Goal: Task Accomplishment & Management: Manage account settings

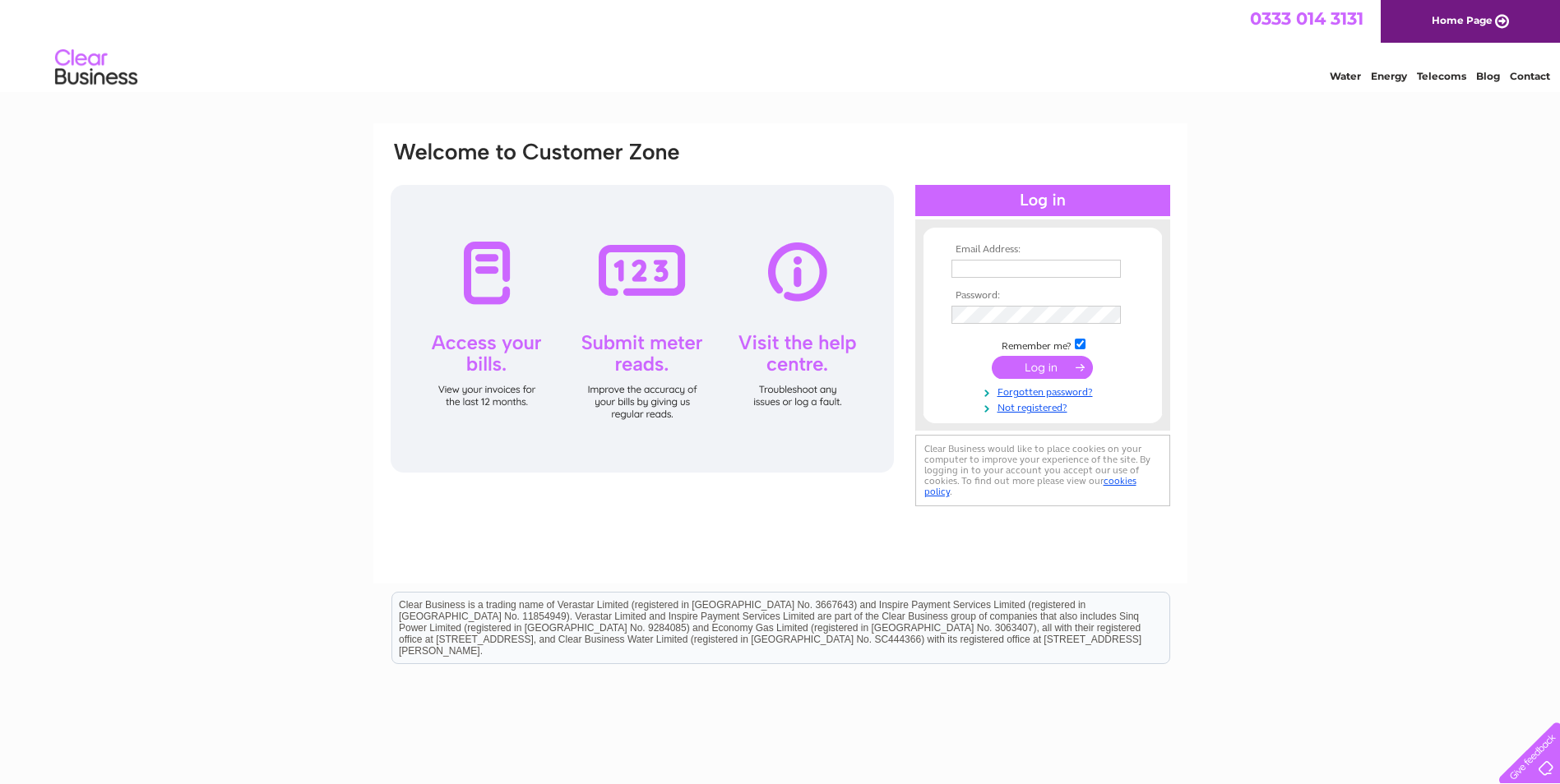
type input "[EMAIL_ADDRESS][DOMAIN_NAME]"
click at [1036, 369] on input "submit" at bounding box center [1043, 368] width 101 height 23
click at [1036, 408] on link "Forgotten password?" at bounding box center [1044, 407] width 187 height 16
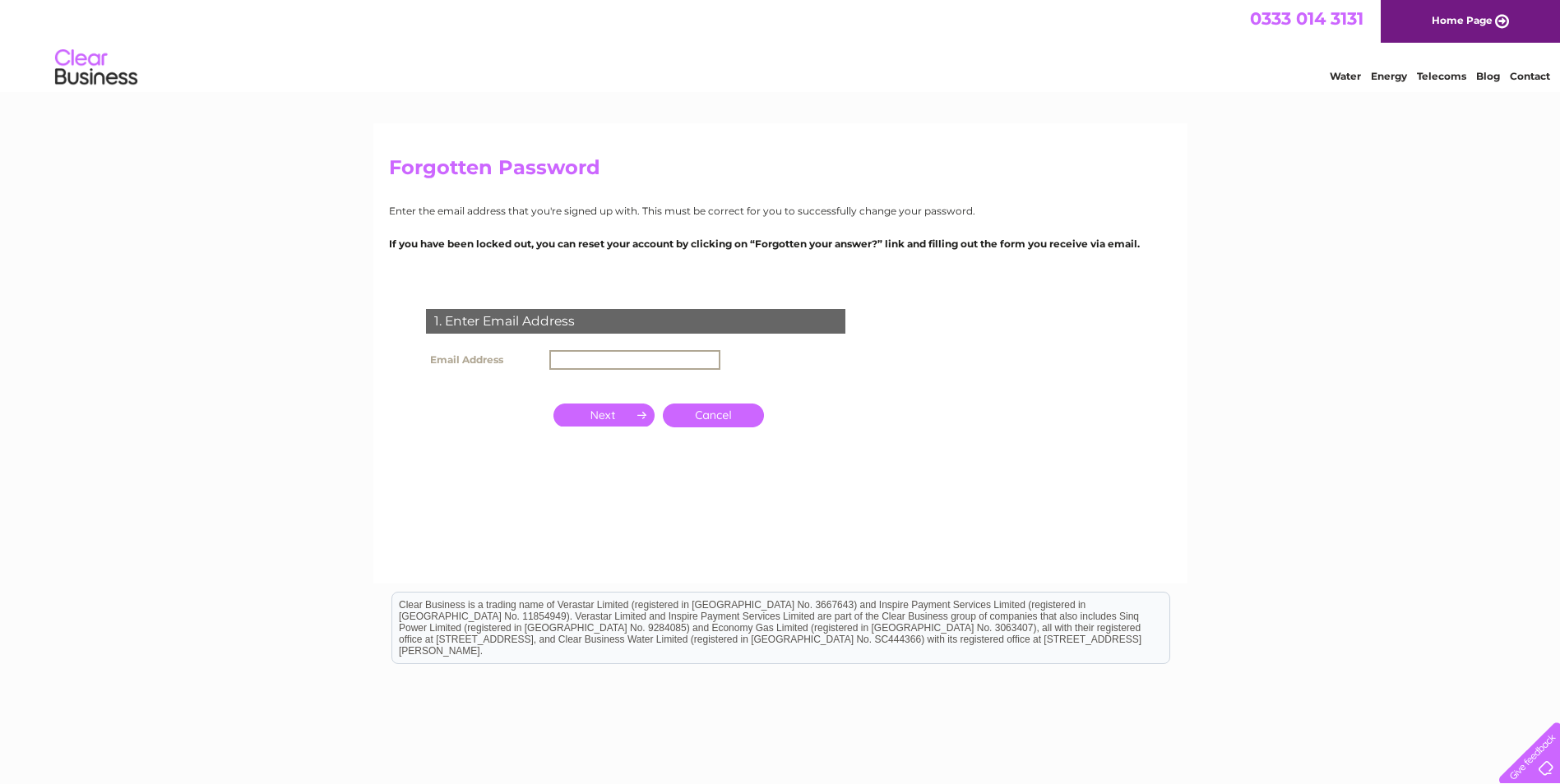
click at [570, 363] on input "text" at bounding box center [634, 360] width 171 height 19
type input "accounts@affordablegolf.co.uk"
click at [623, 411] on input "button" at bounding box center [604, 414] width 101 height 23
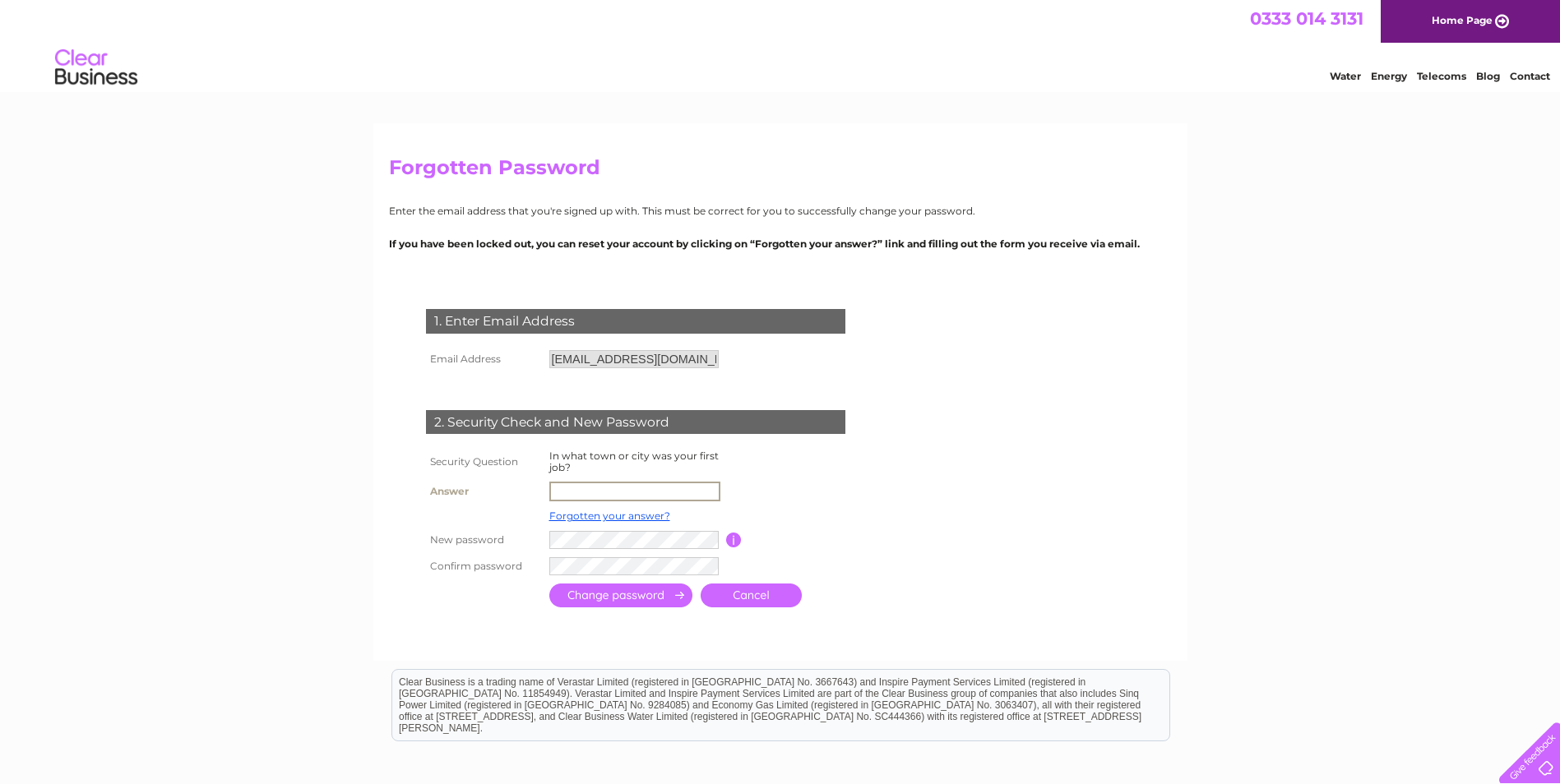
click at [568, 492] on input "text" at bounding box center [634, 491] width 171 height 19
type input "Renfrew"
click at [567, 591] on input "submit" at bounding box center [621, 593] width 143 height 24
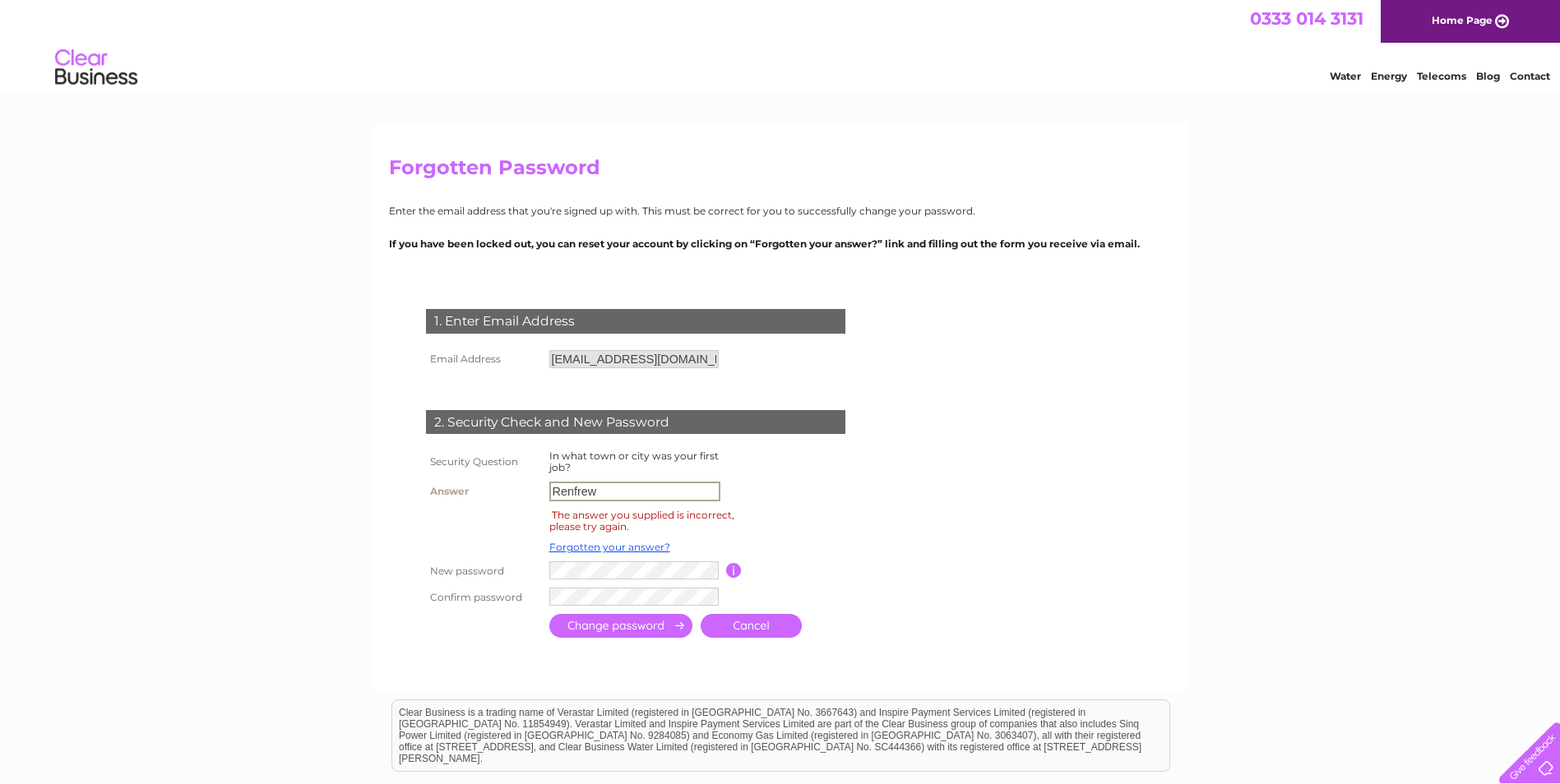
drag, startPoint x: 619, startPoint y: 493, endPoint x: 510, endPoint y: 496, distance: 109.0
click at [510, 494] on tr "Answer Renfrew" at bounding box center [655, 491] width 467 height 28
type input "G"
type input "Glasgow"
click at [524, 583] on tr "New password Password must be at least 6 characters long" at bounding box center [655, 572] width 467 height 28
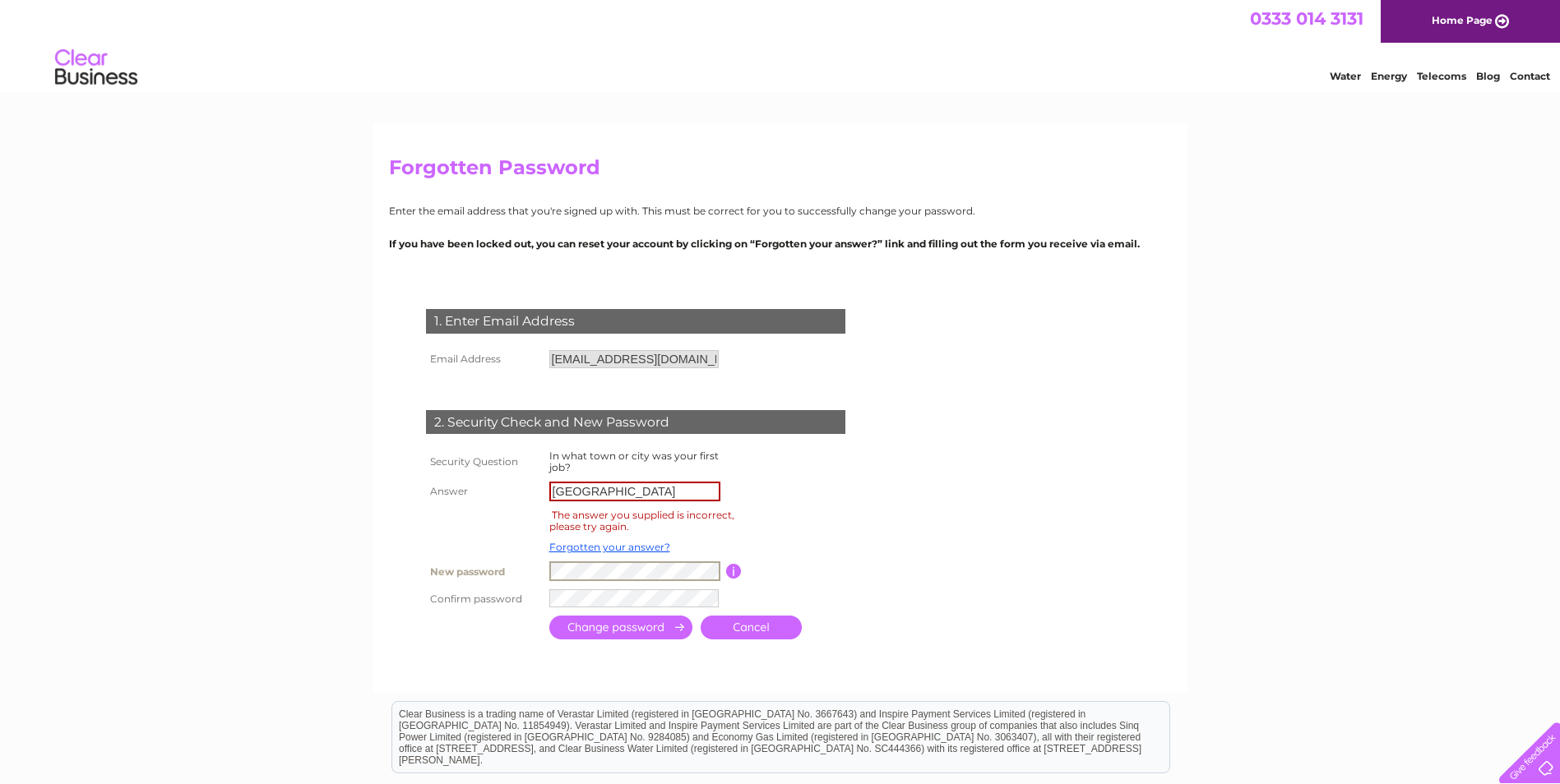
click at [528, 573] on tr "New password Password must be at least 6 characters long" at bounding box center [655, 572] width 467 height 28
click at [593, 626] on input "submit" at bounding box center [621, 626] width 143 height 24
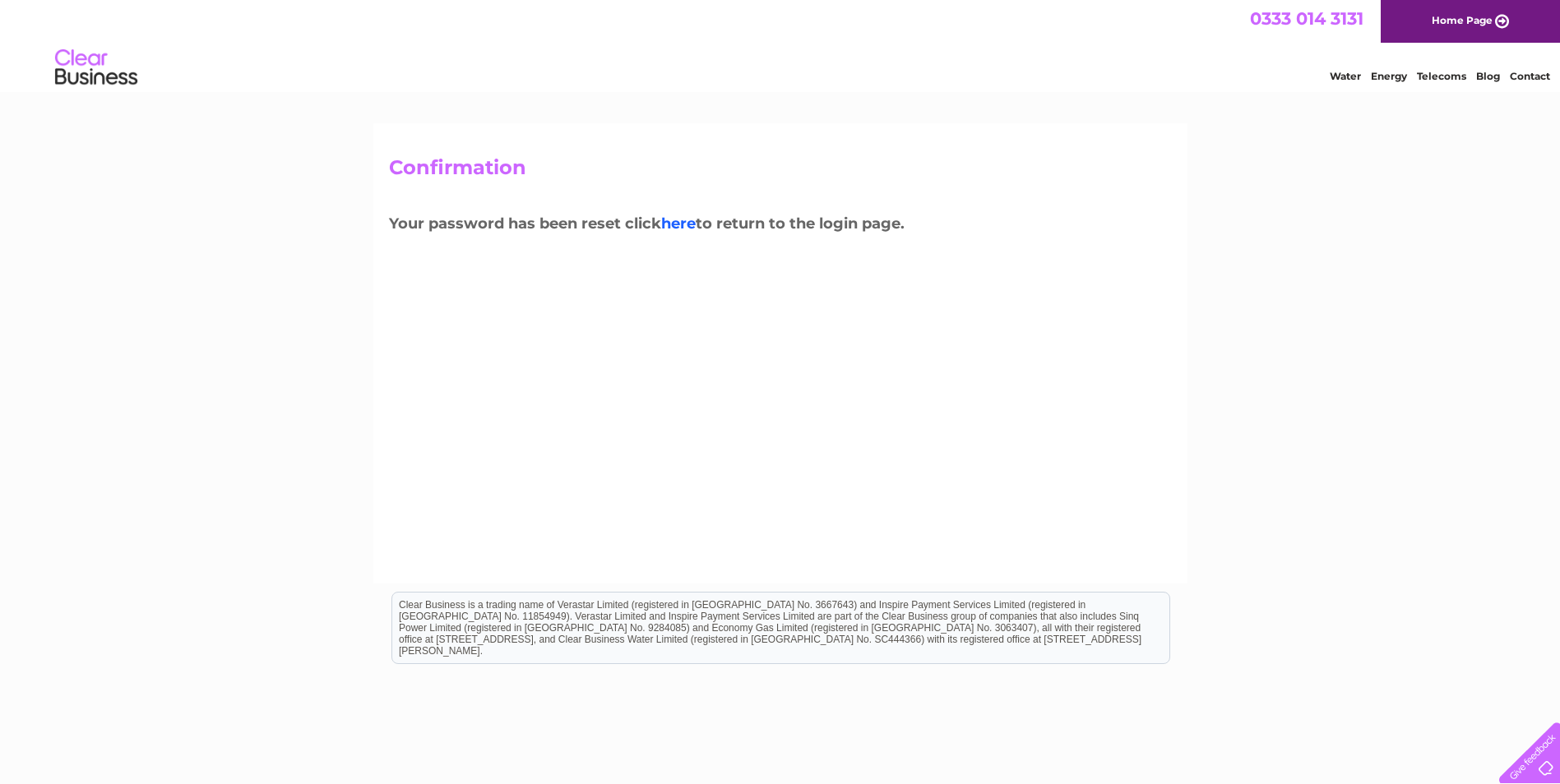
click at [686, 226] on link "here" at bounding box center [678, 224] width 34 height 18
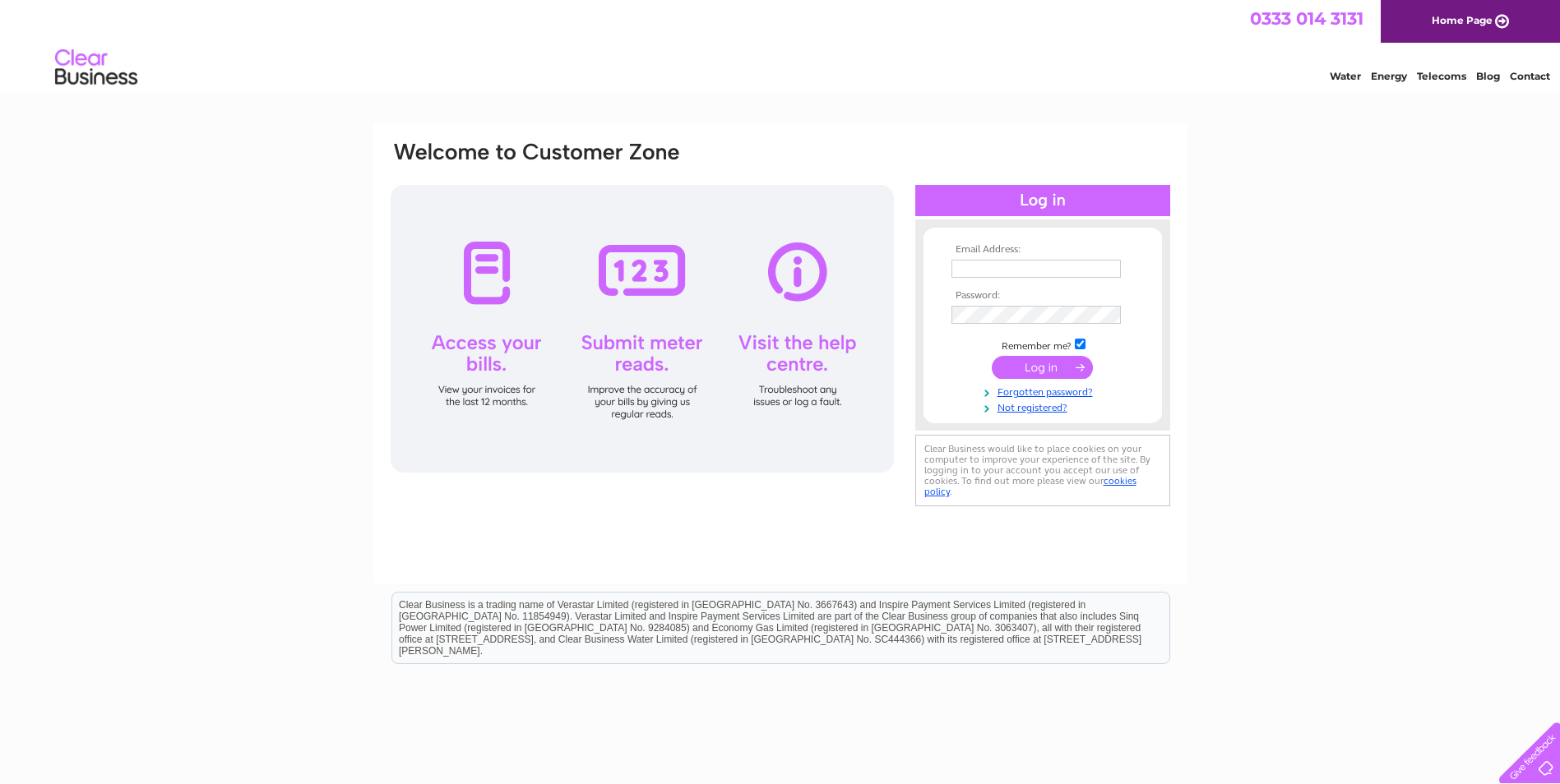
type input "[EMAIL_ADDRESS][DOMAIN_NAME]"
click at [1029, 364] on input "submit" at bounding box center [1043, 368] width 101 height 23
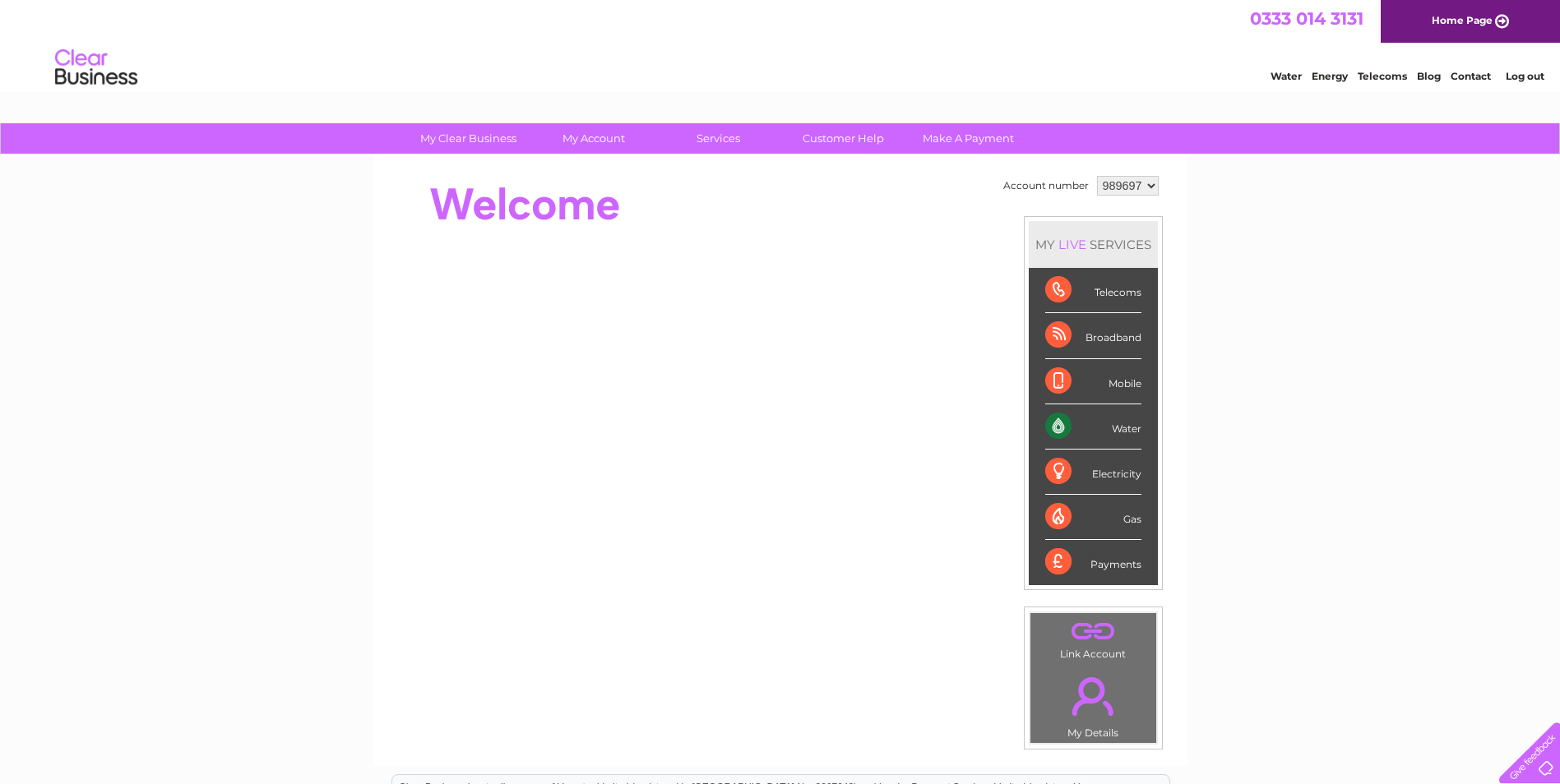
click at [1065, 425] on div "Water" at bounding box center [1093, 427] width 96 height 45
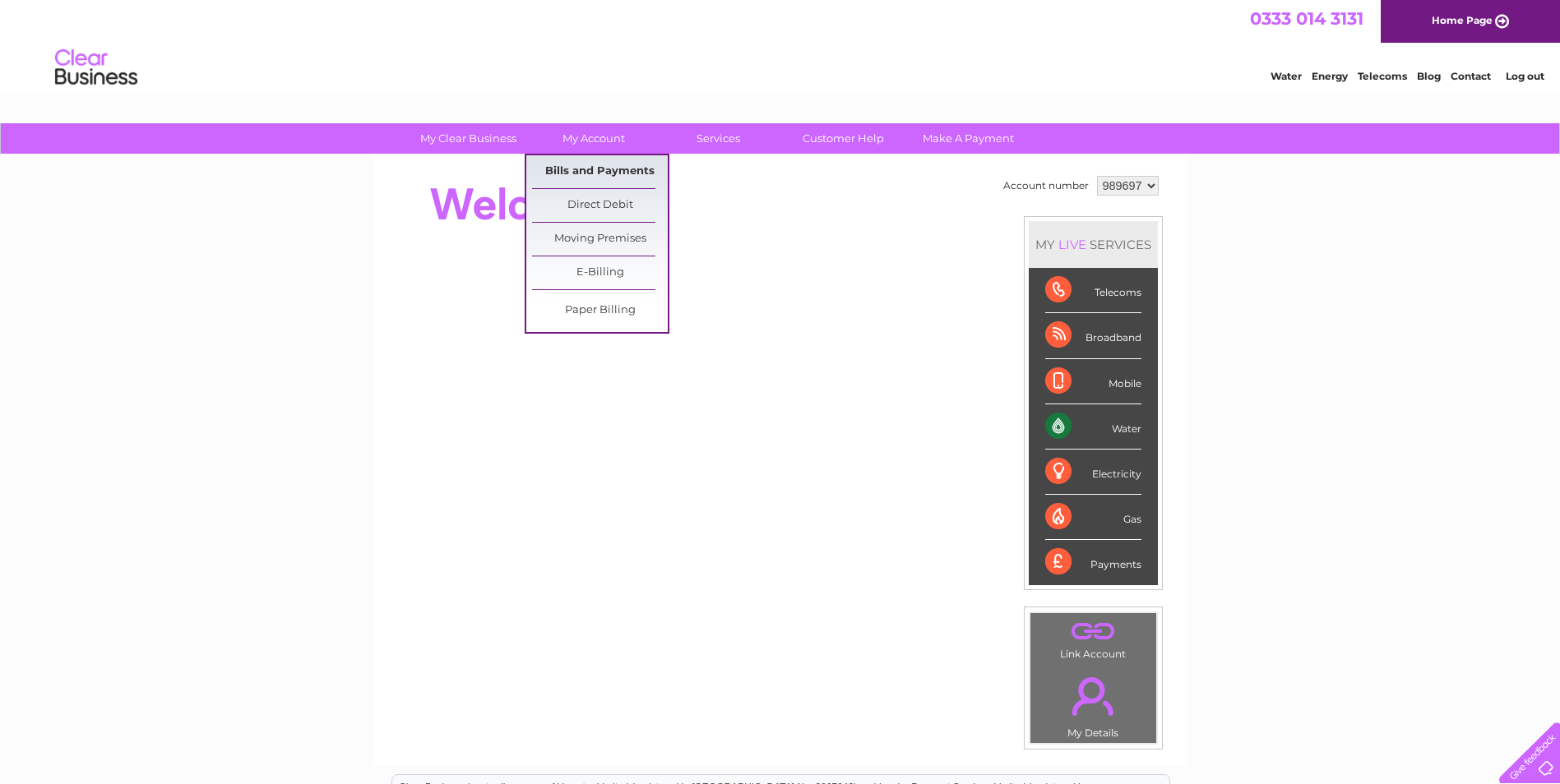
click at [587, 173] on link "Bills and Payments" at bounding box center [600, 171] width 135 height 33
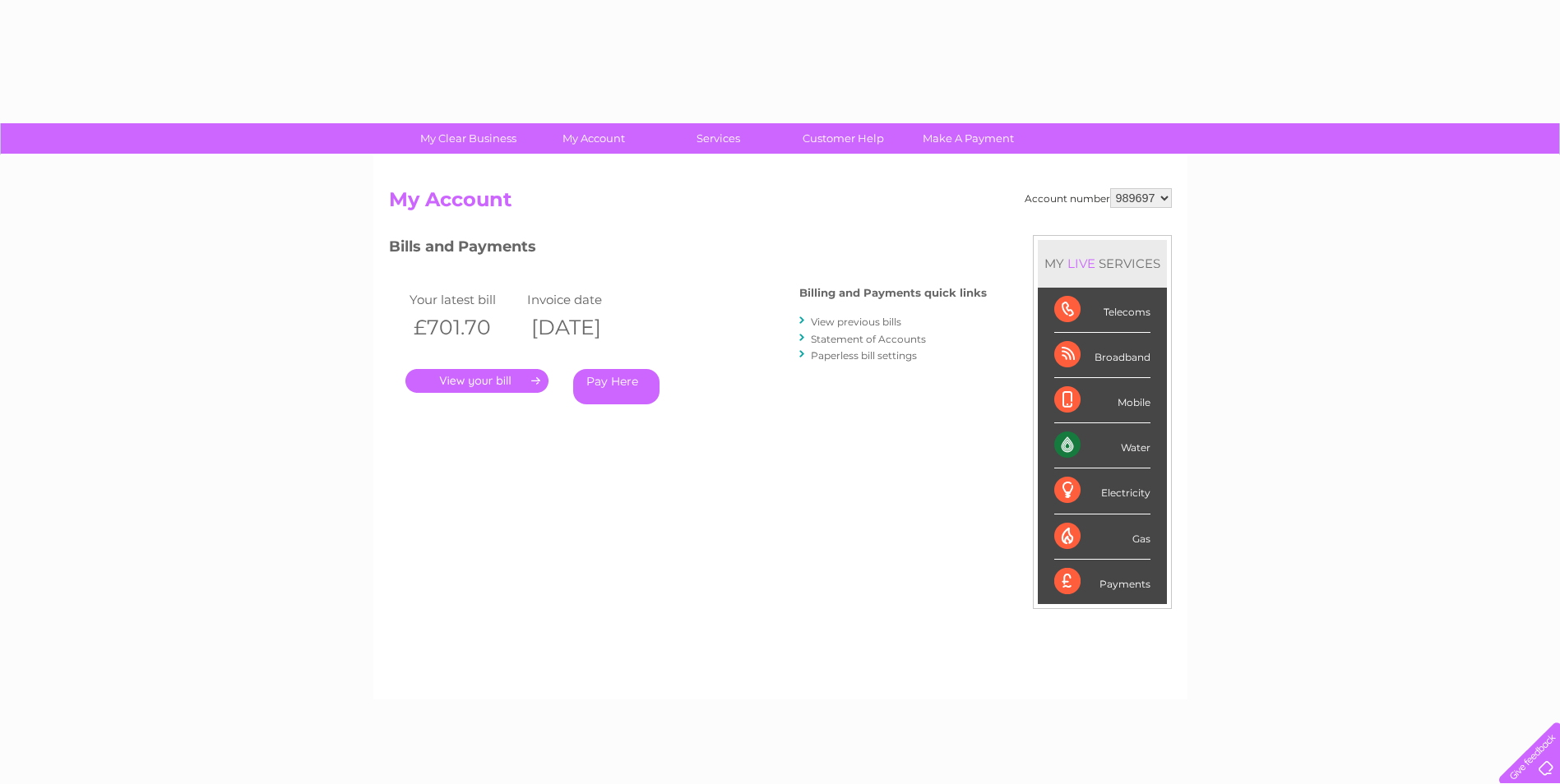
click at [587, 173] on div "Account number 989697 My Account MY LIVE SERVICES Telecoms Broadband Mobile Wat…" at bounding box center [780, 428] width 814 height 544
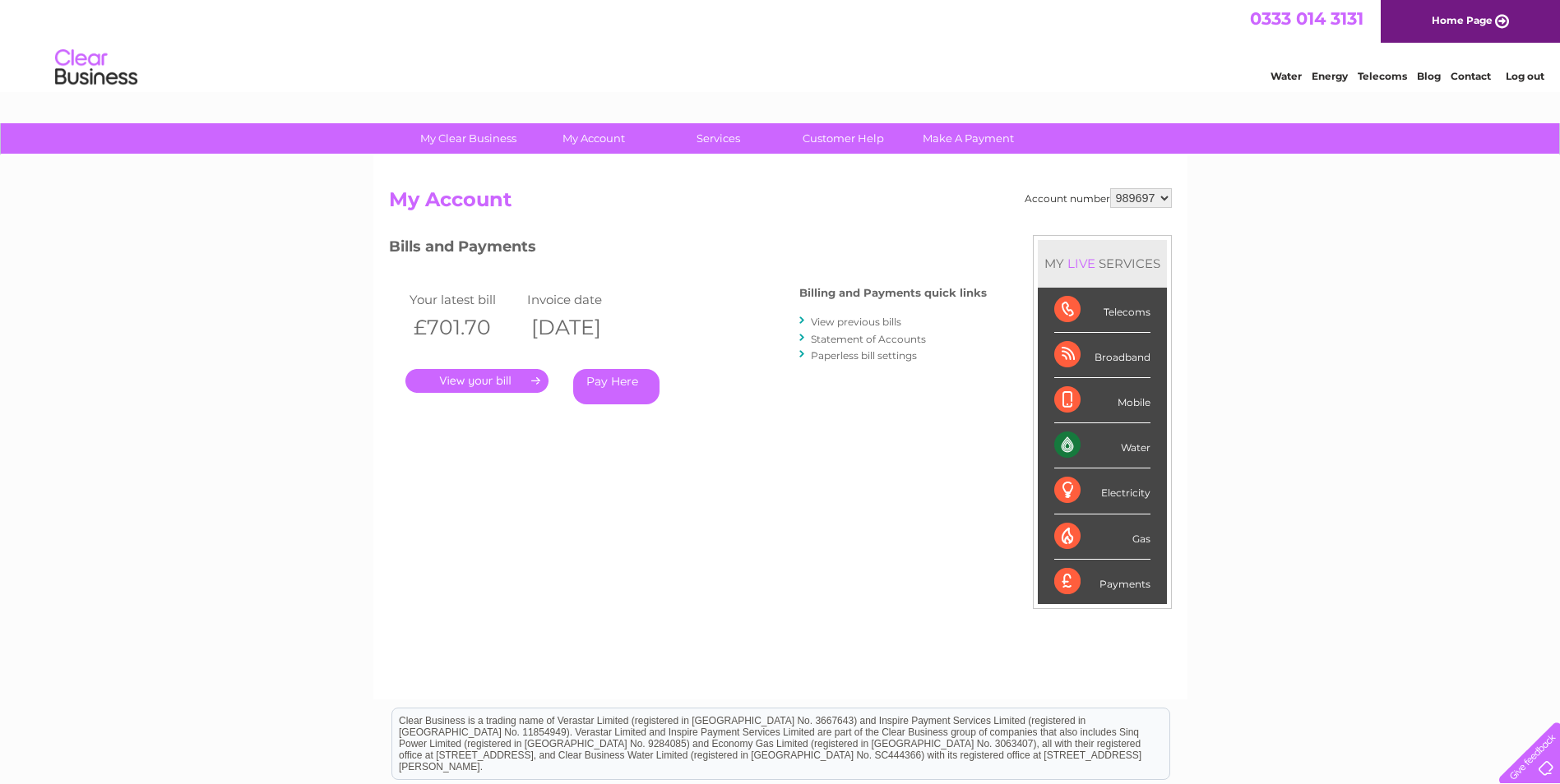
click at [512, 380] on link "." at bounding box center [478, 381] width 143 height 24
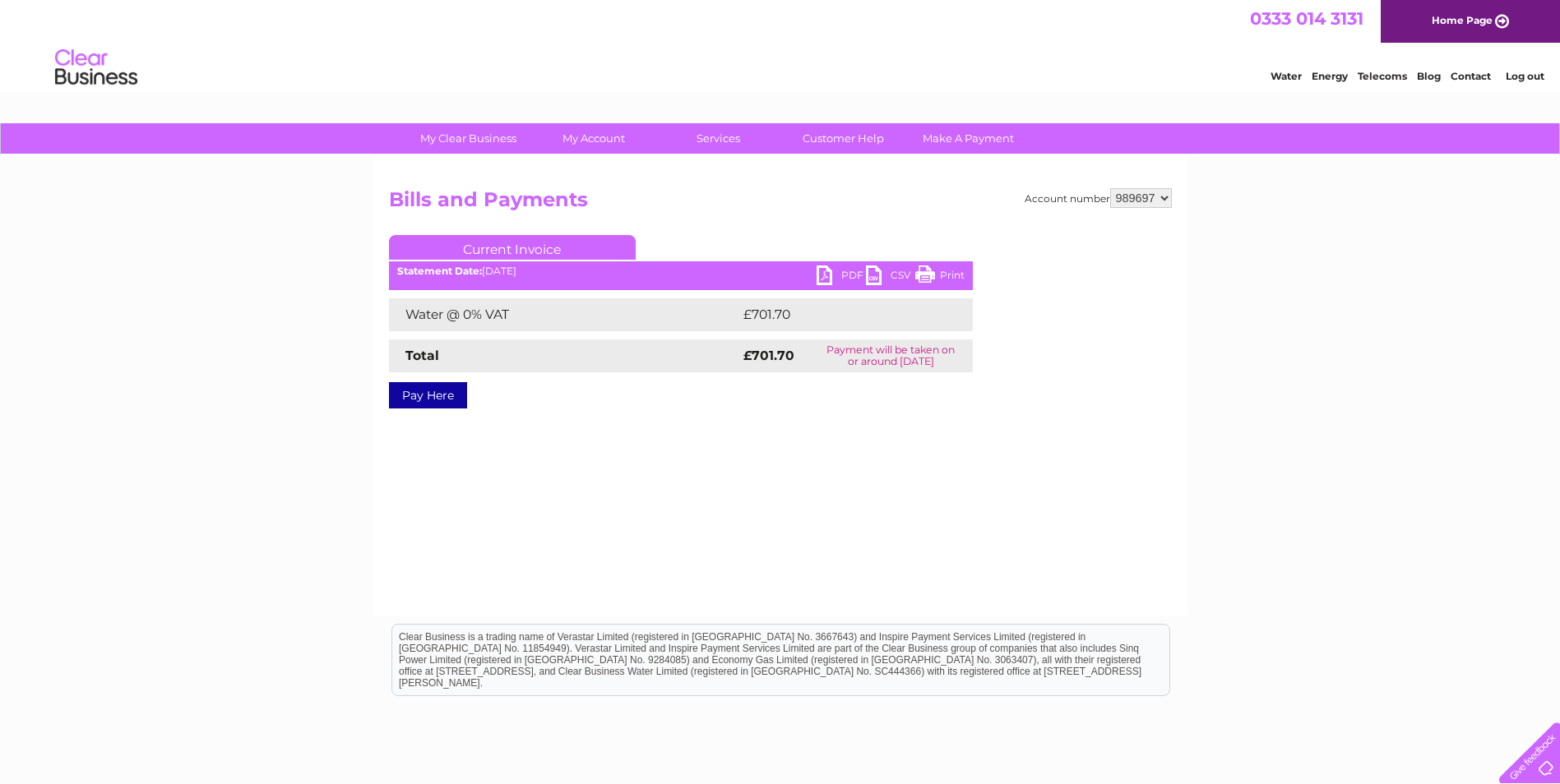
click at [842, 276] on link "PDF" at bounding box center [842, 277] width 50 height 24
